Goal: Information Seeking & Learning: Check status

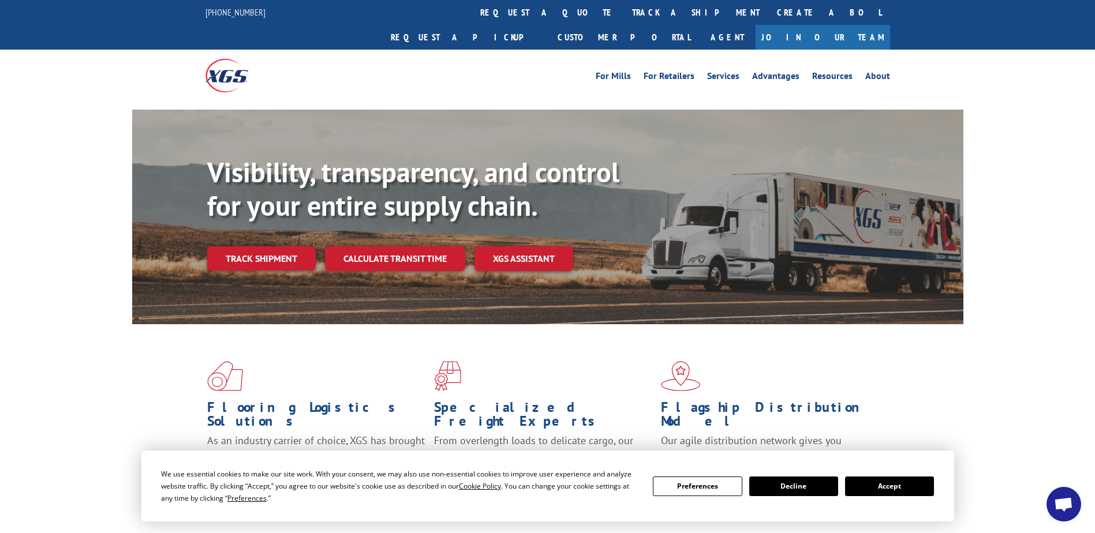
click at [872, 489] on button "Accept" at bounding box center [889, 487] width 89 height 20
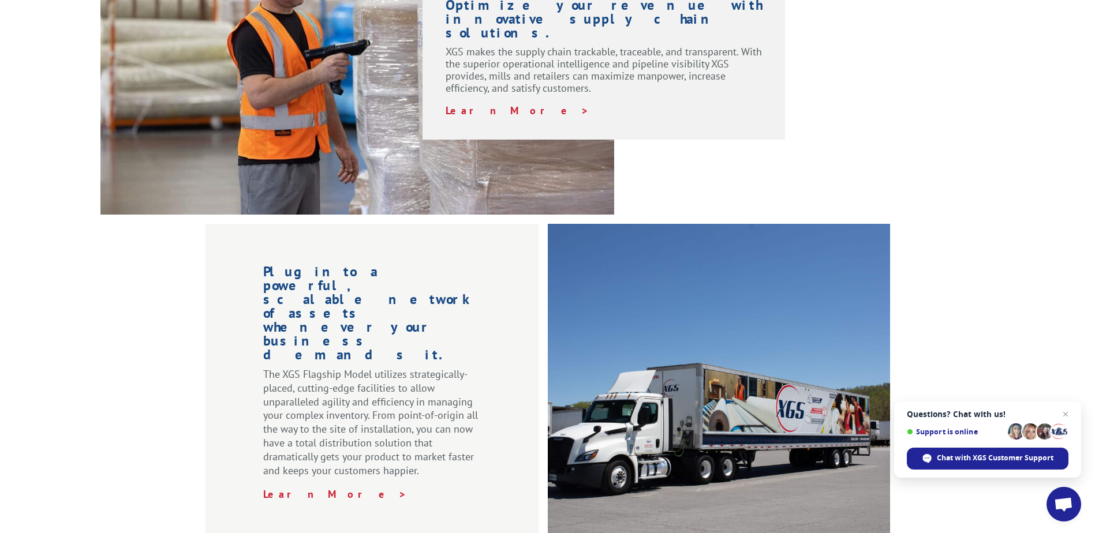
scroll to position [981, 0]
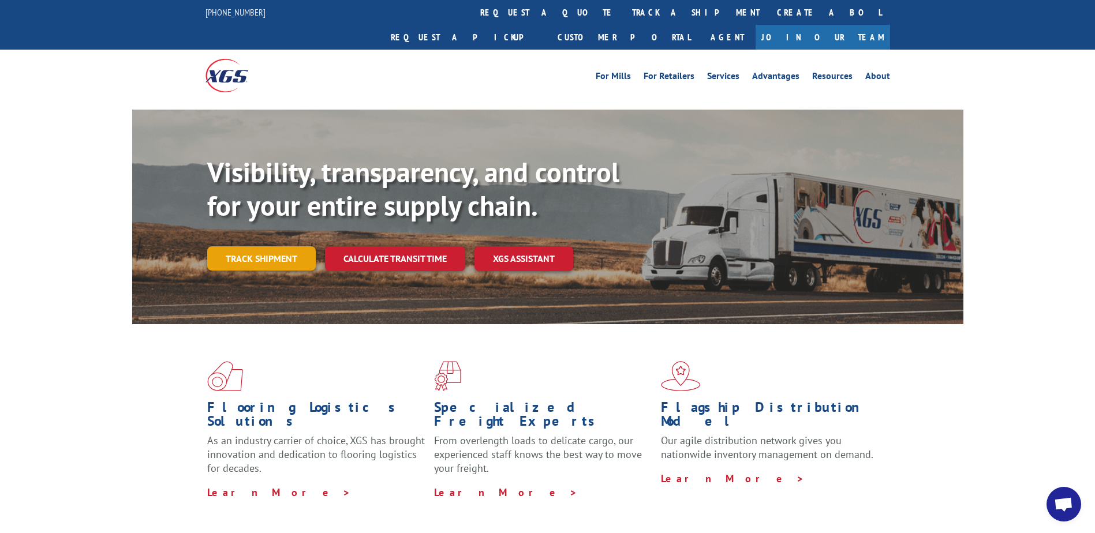
click at [272, 246] on link "Track shipment" at bounding box center [261, 258] width 109 height 24
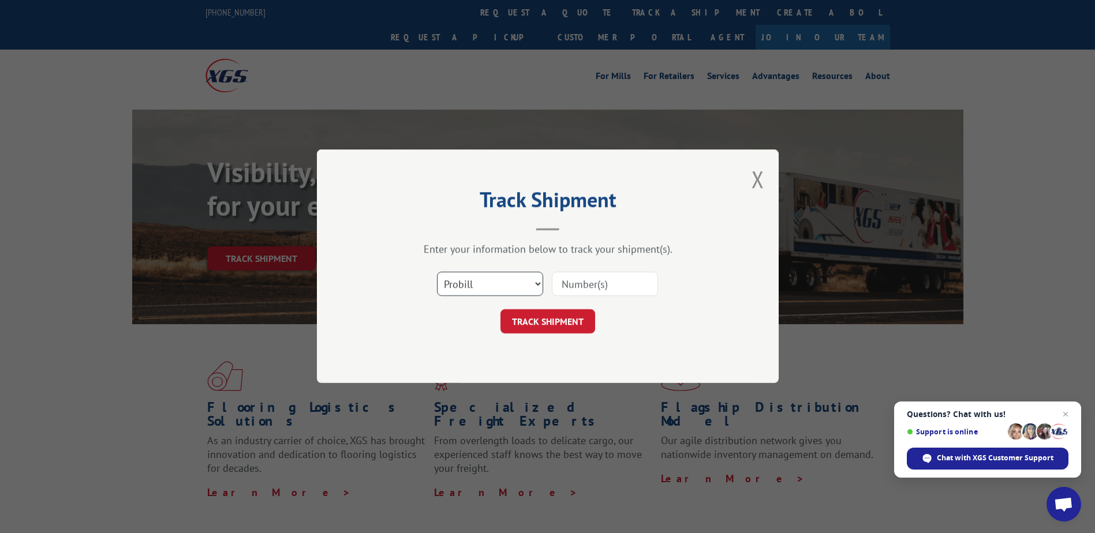
click at [476, 290] on select "Select category... Probill BOL PO" at bounding box center [490, 284] width 106 height 24
click at [579, 285] on input at bounding box center [605, 284] width 106 height 24
type input "2543"
click button "TRACK SHIPMENT" at bounding box center [547, 322] width 95 height 24
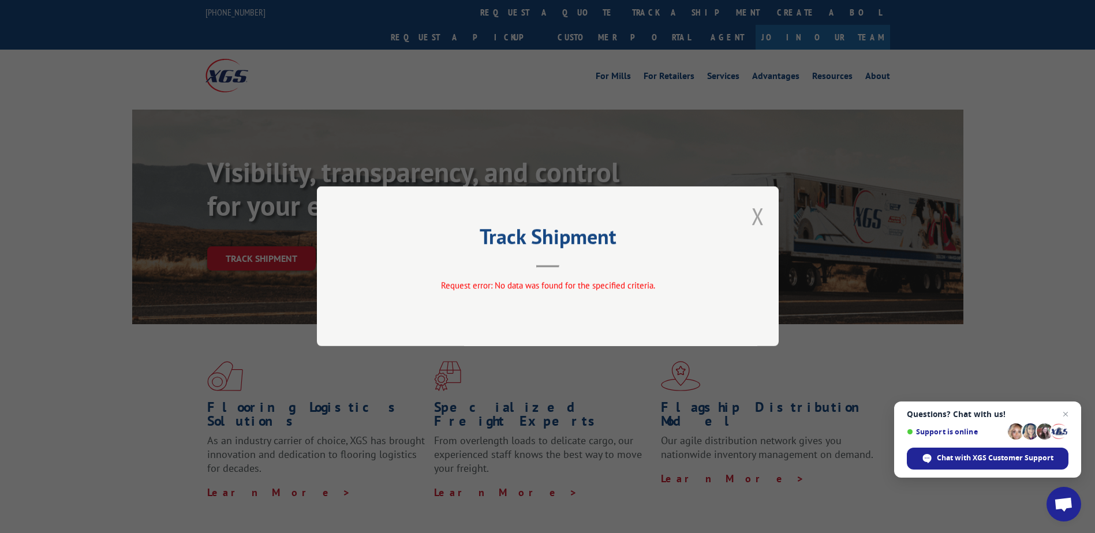
click at [759, 214] on button "Close modal" at bounding box center [758, 216] width 13 height 31
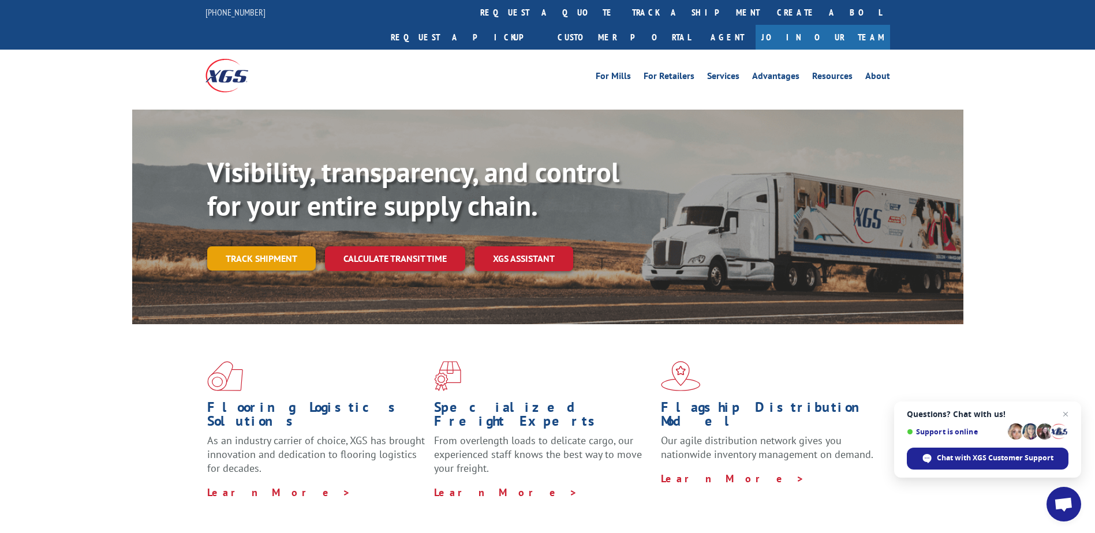
click at [276, 246] on link "Track shipment" at bounding box center [261, 258] width 109 height 24
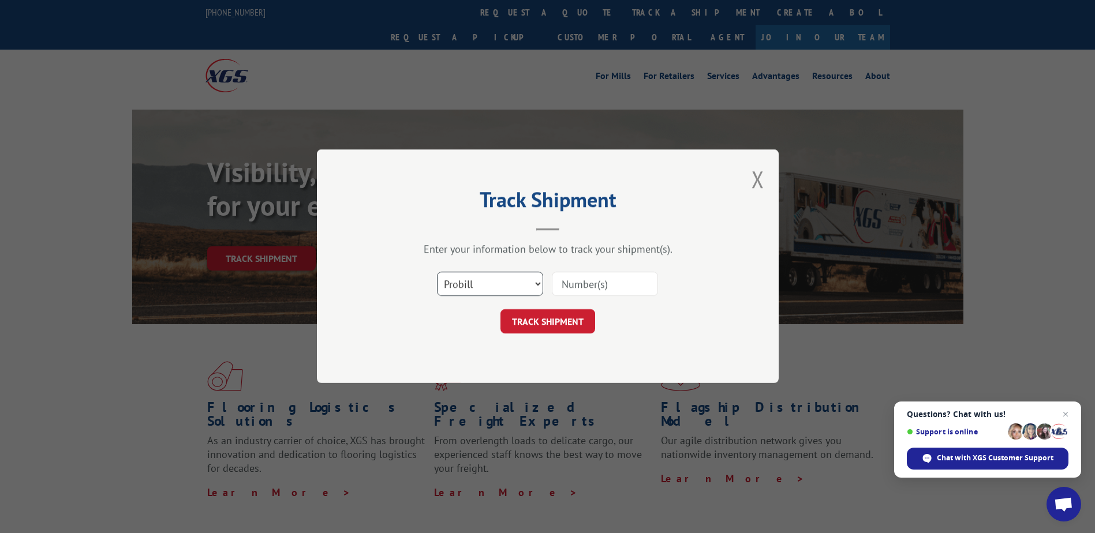
click at [480, 282] on select "Select category... Probill BOL PO" at bounding box center [490, 284] width 106 height 24
select select "bol"
click at [437, 272] on select "Select category... Probill BOL PO" at bounding box center [490, 284] width 106 height 24
click at [597, 273] on input at bounding box center [605, 284] width 106 height 24
type input "2543"
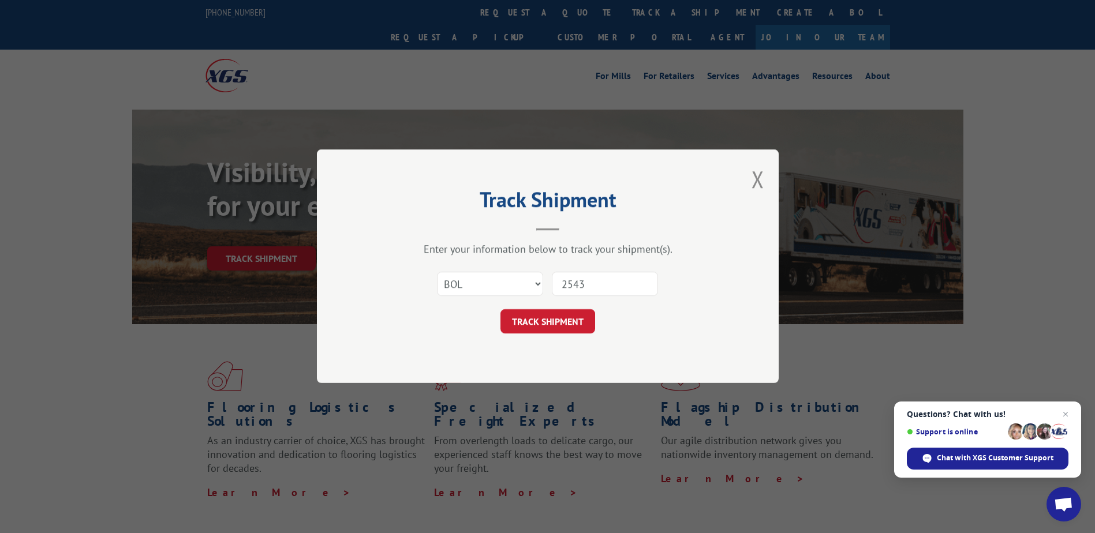
click button "TRACK SHIPMENT" at bounding box center [547, 322] width 95 height 24
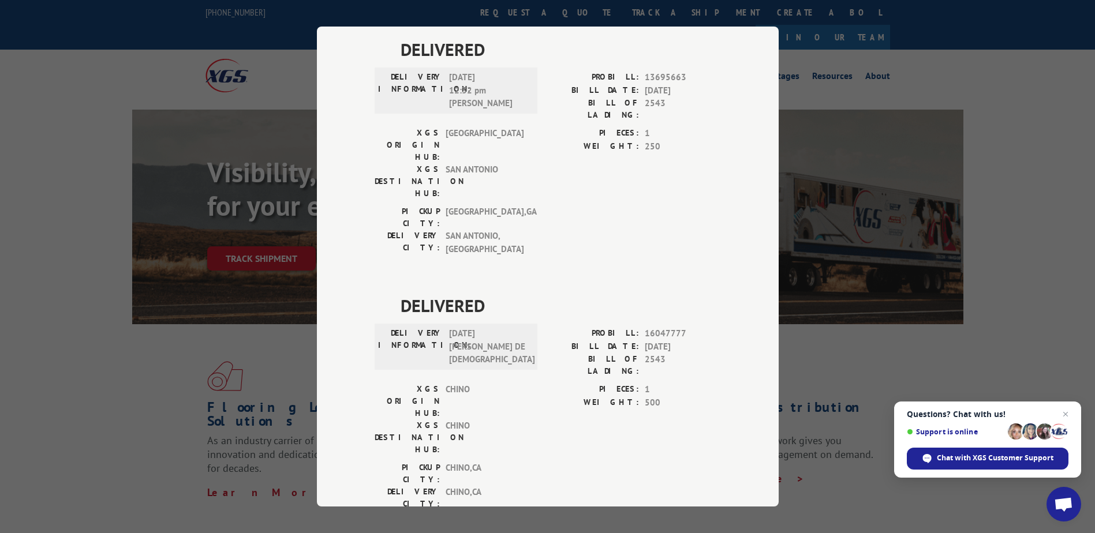
scroll to position [599, 0]
